Goal: Information Seeking & Learning: Understand process/instructions

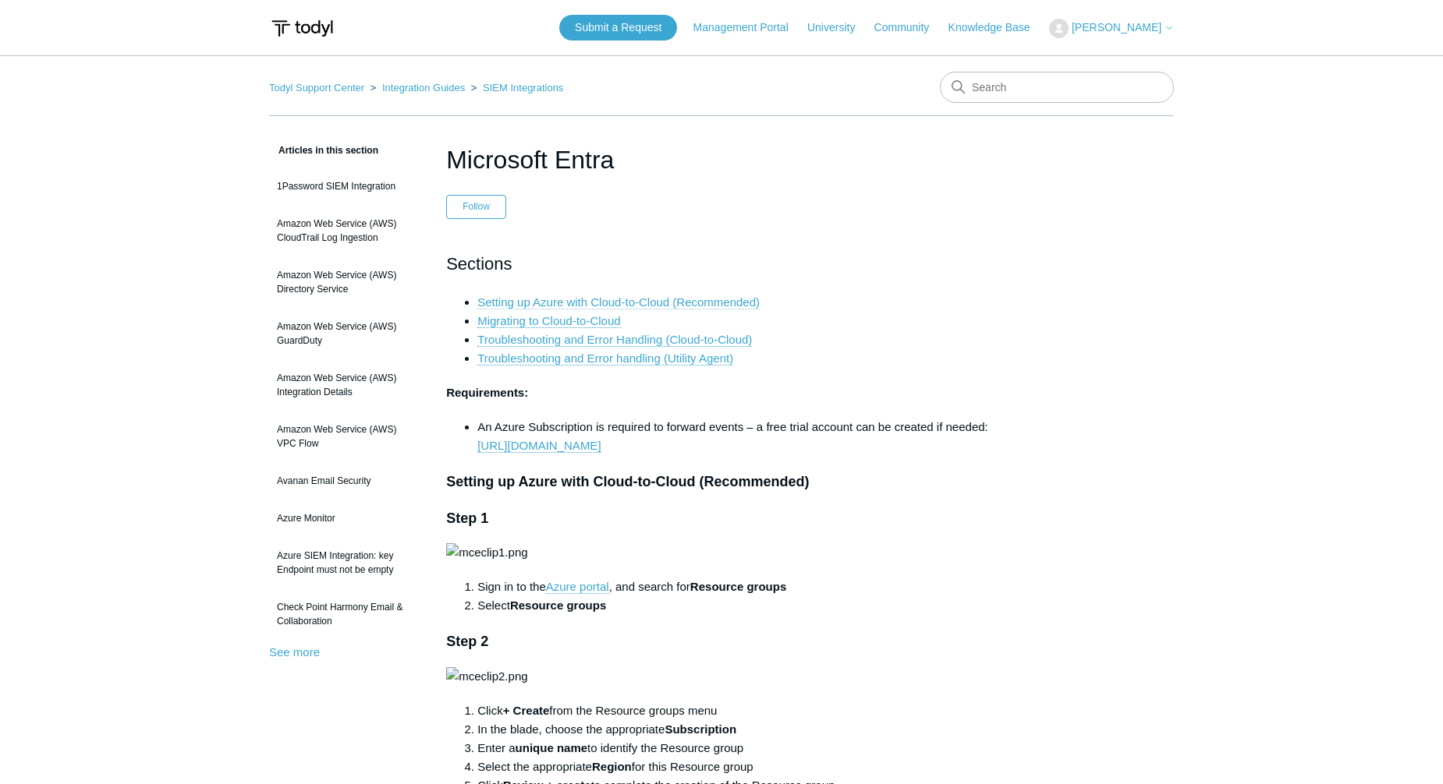
click at [686, 303] on link "Setting up Azure with Cloud-to-Cloud (Recommended)" at bounding box center [618, 303] width 282 height 14
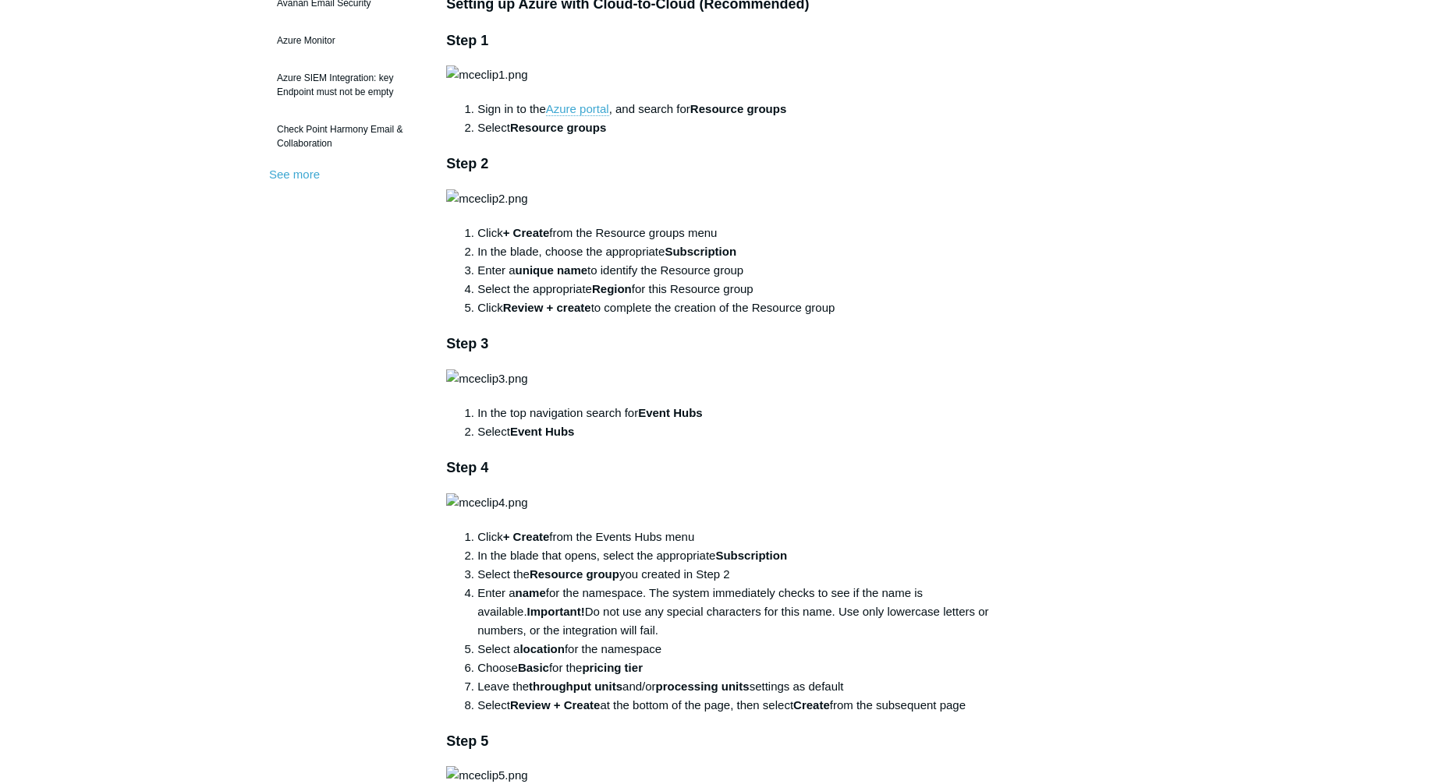
scroll to position [471, 0]
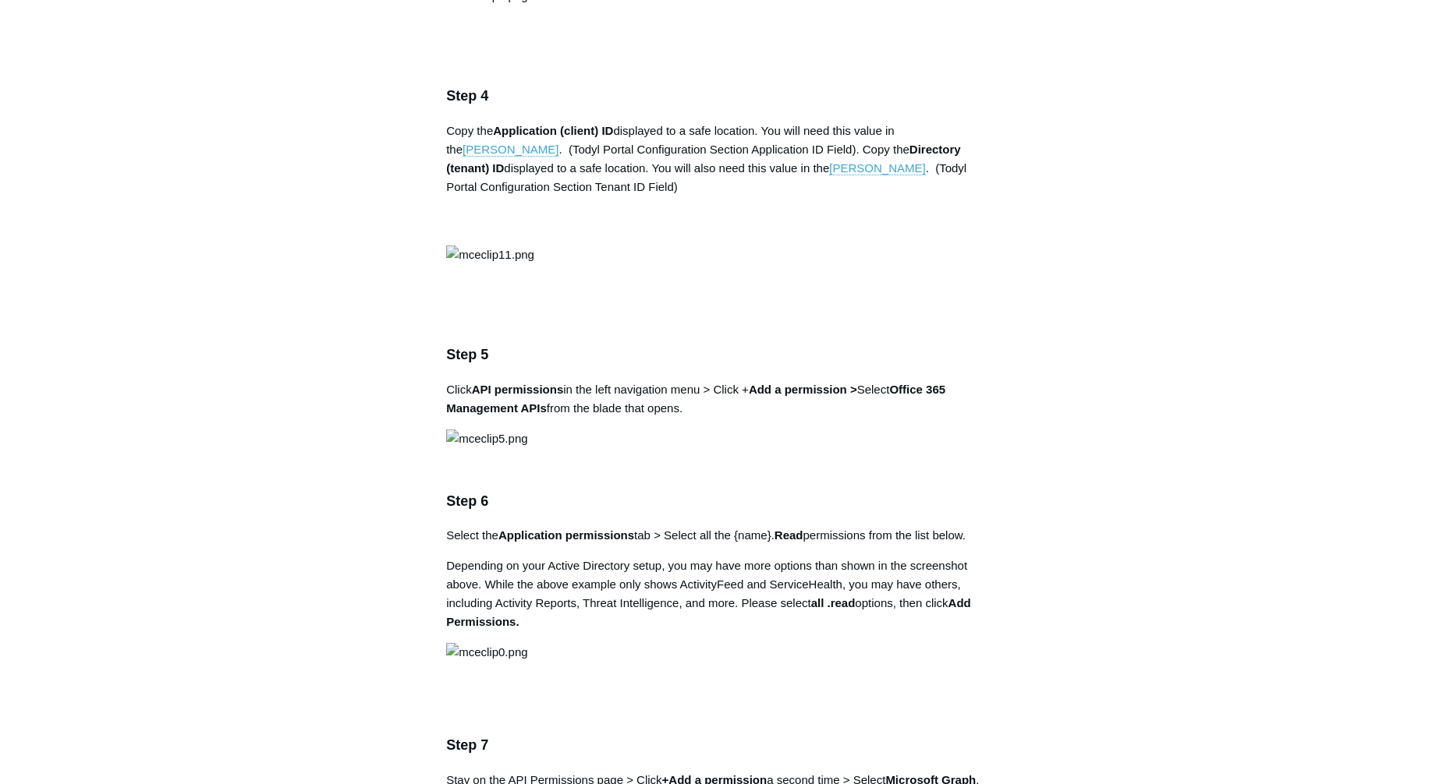
scroll to position [1560, 0]
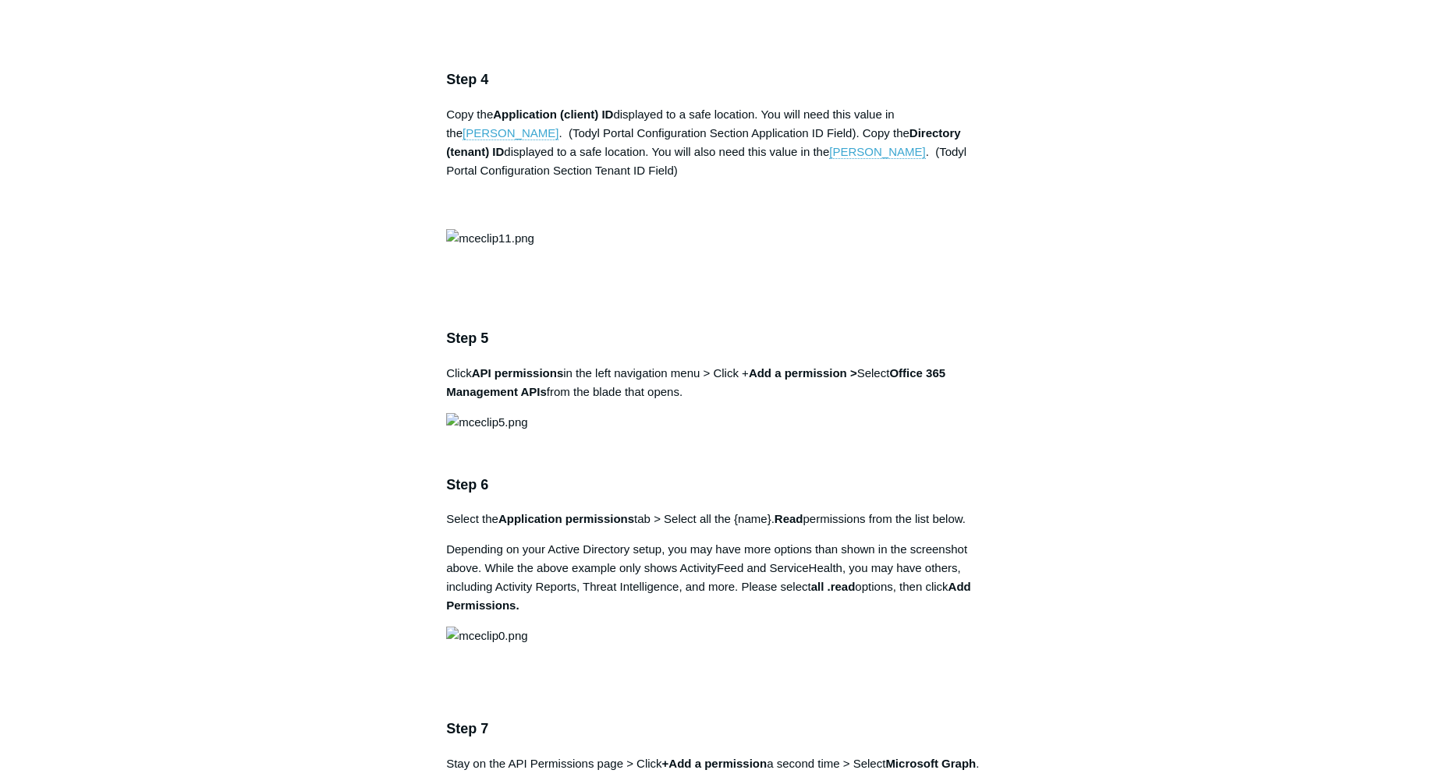
drag, startPoint x: 770, startPoint y: 459, endPoint x: 873, endPoint y: 461, distance: 103.0
copy strong "SGN Log Ingestion"
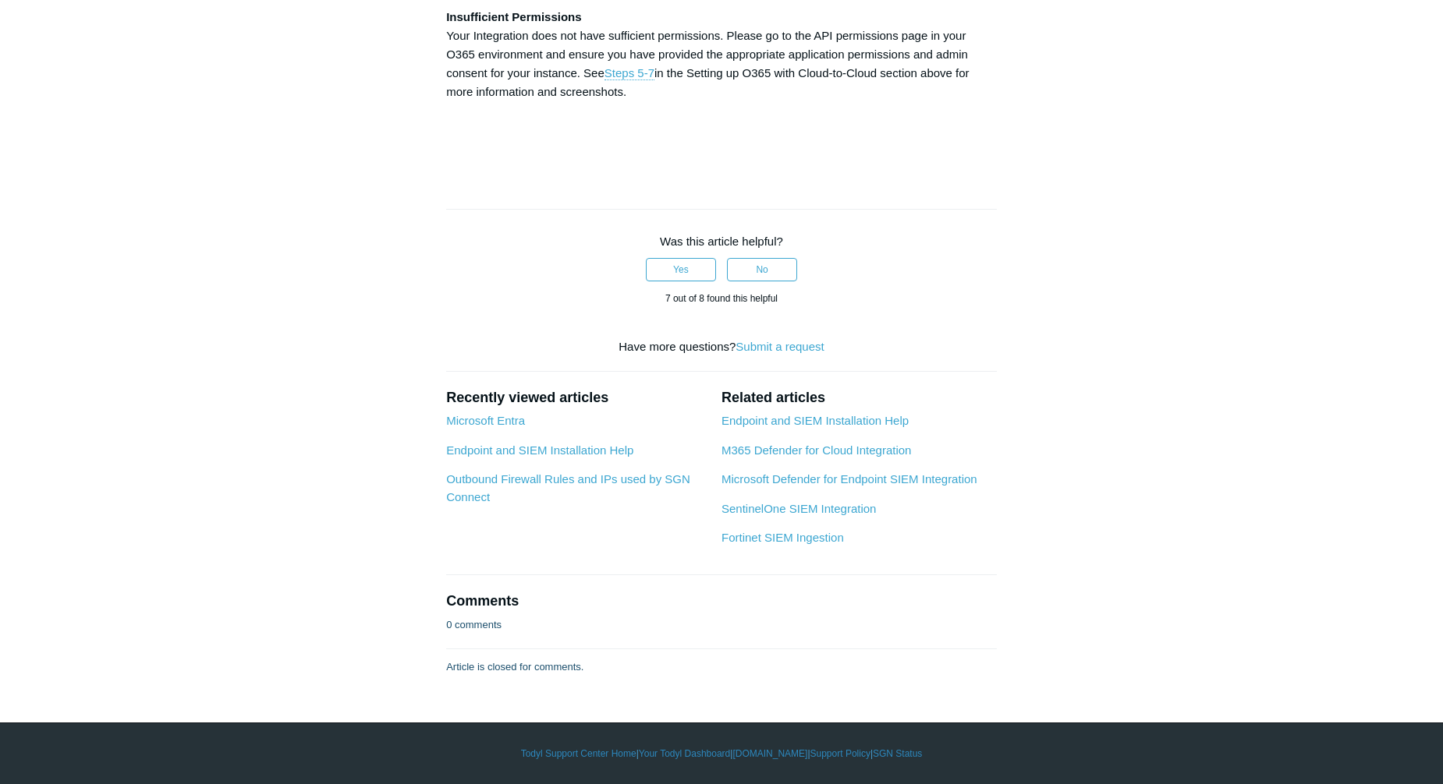
scroll to position [6706, 0]
